Goal: Task Accomplishment & Management: Manage account settings

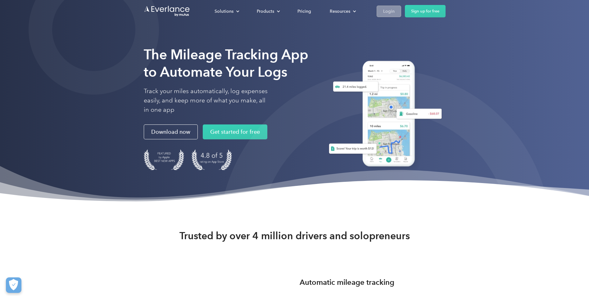
click at [381, 10] on link "Login" at bounding box center [388, 11] width 25 height 11
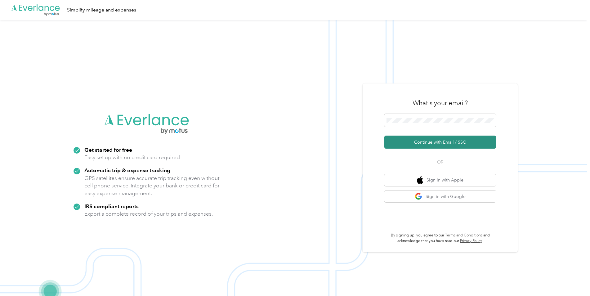
click at [410, 140] on button "Continue with Email / SSO" at bounding box center [440, 142] width 112 height 13
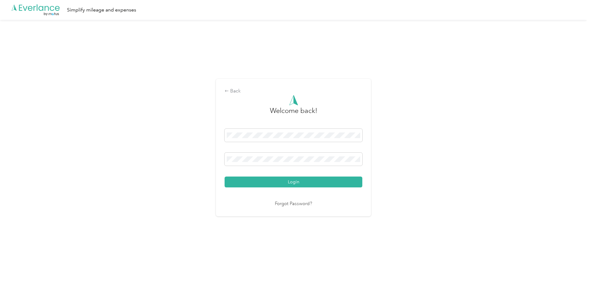
click at [225, 177] on button "Login" at bounding box center [294, 182] width 138 height 11
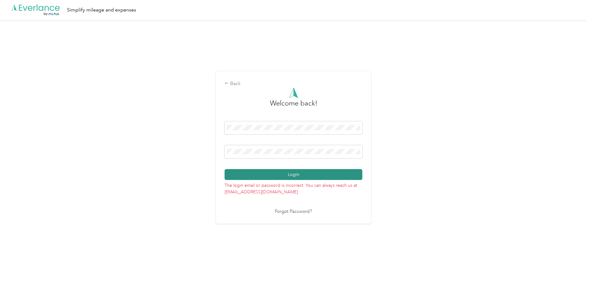
click at [303, 176] on button "Login" at bounding box center [294, 174] width 138 height 11
click at [192, 157] on div "Back Welcome back! Login The login email or password is incorrect. You can alwa…" at bounding box center [293, 150] width 587 height 261
click at [225, 169] on button "Login" at bounding box center [294, 174] width 138 height 11
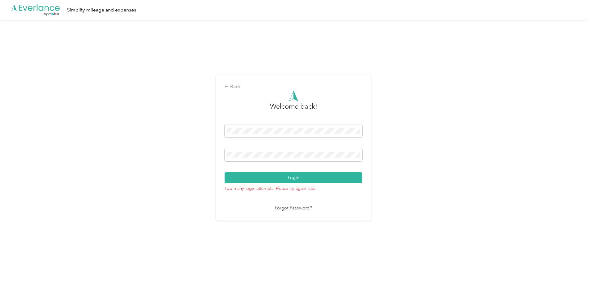
click at [291, 205] on link "Forgot Password?" at bounding box center [293, 208] width 37 height 7
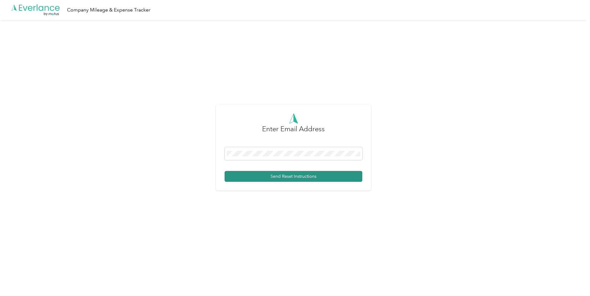
click at [264, 174] on button "Send Reset Instructions" at bounding box center [294, 176] width 138 height 11
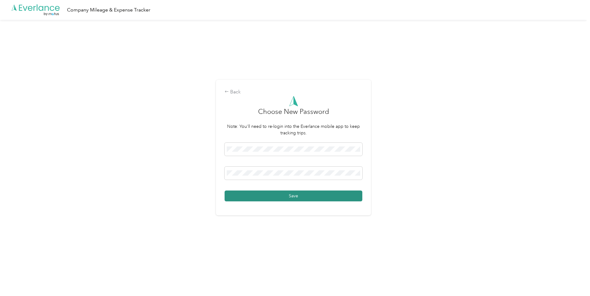
click at [302, 195] on button "Save" at bounding box center [294, 196] width 138 height 11
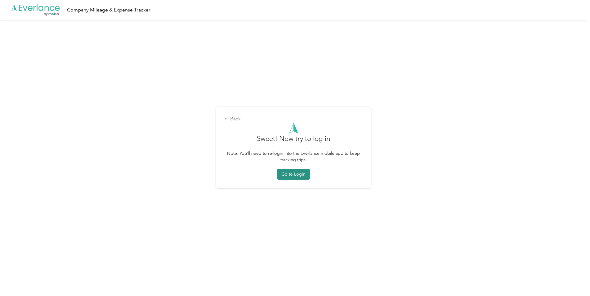
click at [294, 172] on button "Go to Login" at bounding box center [293, 174] width 33 height 11
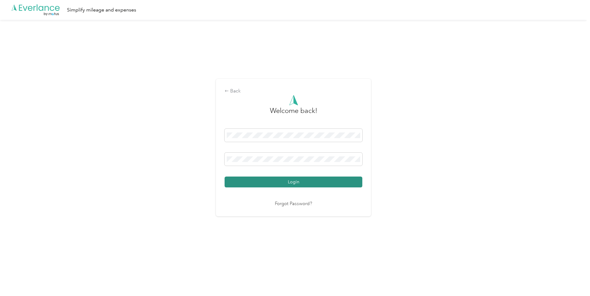
click at [285, 183] on button "Login" at bounding box center [294, 182] width 138 height 11
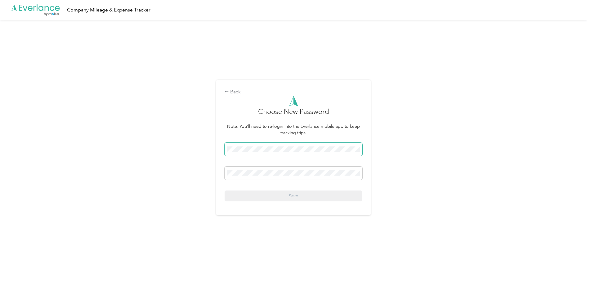
click at [230, 159] on div "Save" at bounding box center [294, 172] width 138 height 59
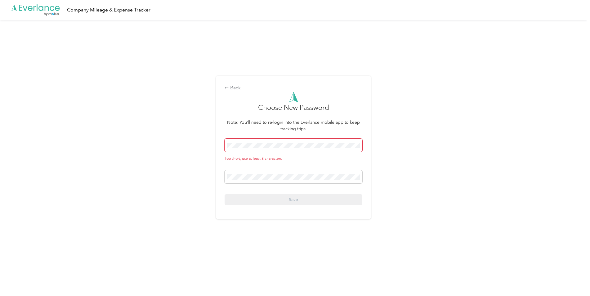
click at [180, 131] on div "Back Choose New Password Note: You'll need to re-login into the Everlance mobil…" at bounding box center [293, 150] width 587 height 261
click at [238, 142] on span at bounding box center [294, 145] width 138 height 13
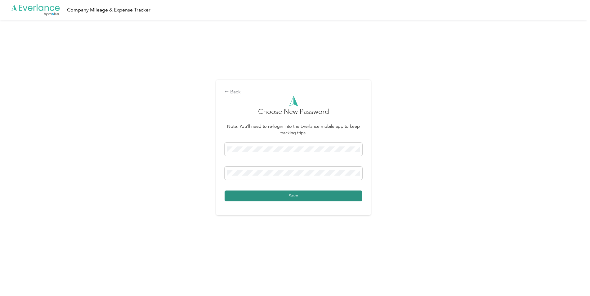
click at [261, 192] on button "Save" at bounding box center [294, 196] width 138 height 11
click at [177, 114] on div "Back Choose New Password Note: You'll need to re-login into the Everlance mobil…" at bounding box center [293, 150] width 587 height 261
click at [388, 184] on div "Back Choose New Password Note: You'll need to re-login into the Everlance mobil…" at bounding box center [293, 150] width 587 height 261
click at [297, 193] on button "Save" at bounding box center [294, 196] width 138 height 11
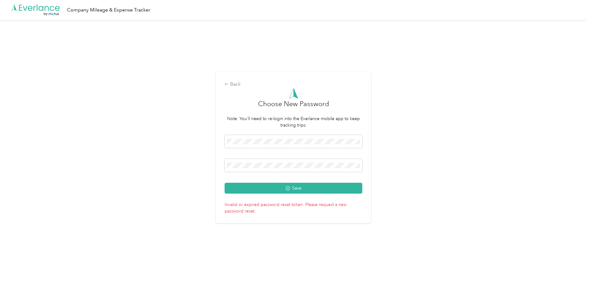
click at [189, 179] on div "Back Choose New Password Note: You'll need to re-login into the Everlance mobil…" at bounding box center [293, 150] width 587 height 261
click at [241, 185] on button "Save" at bounding box center [294, 188] width 138 height 11
